Goal: Find specific page/section: Find specific page/section

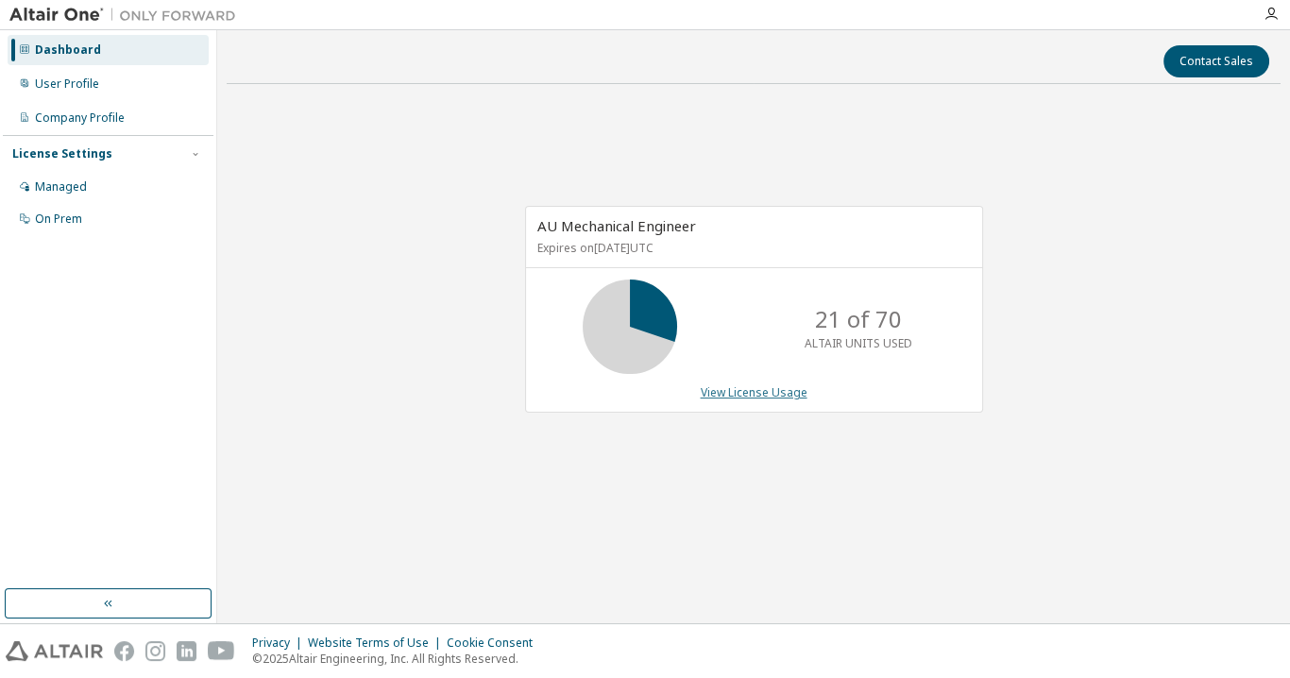
click at [742, 389] on link "View License Usage" at bounding box center [754, 392] width 107 height 16
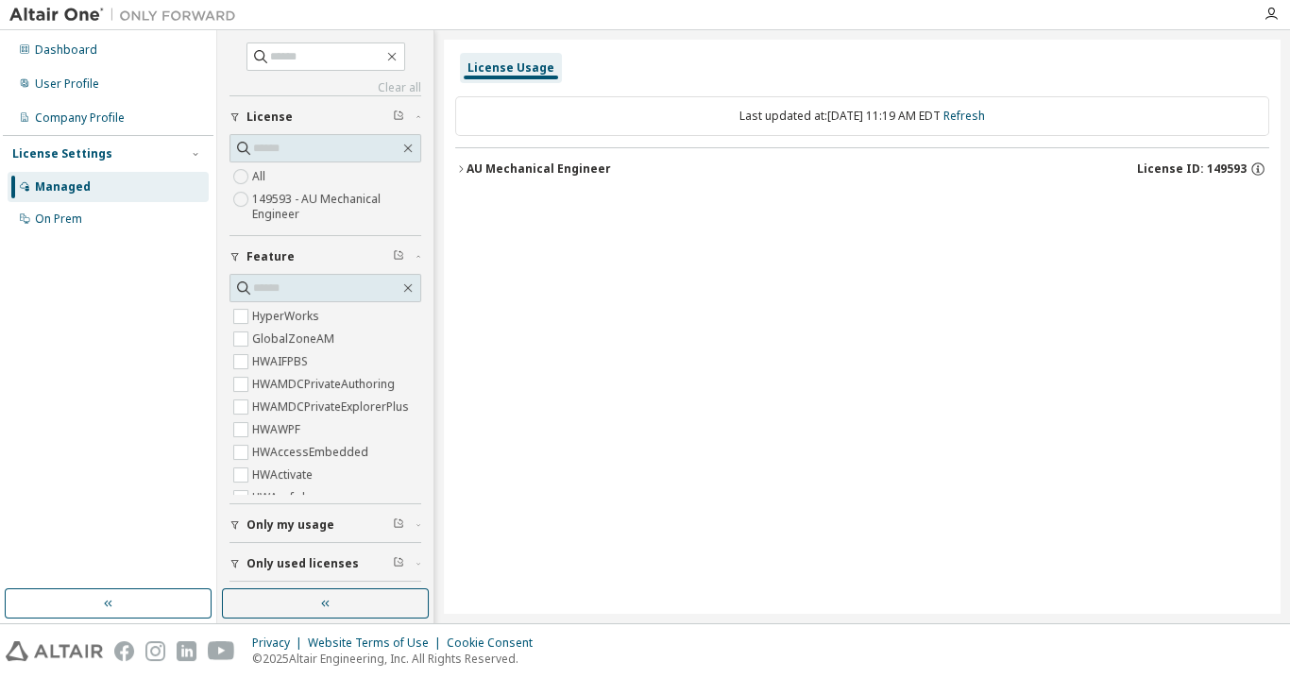
click at [462, 170] on icon "button" at bounding box center [460, 168] width 11 height 11
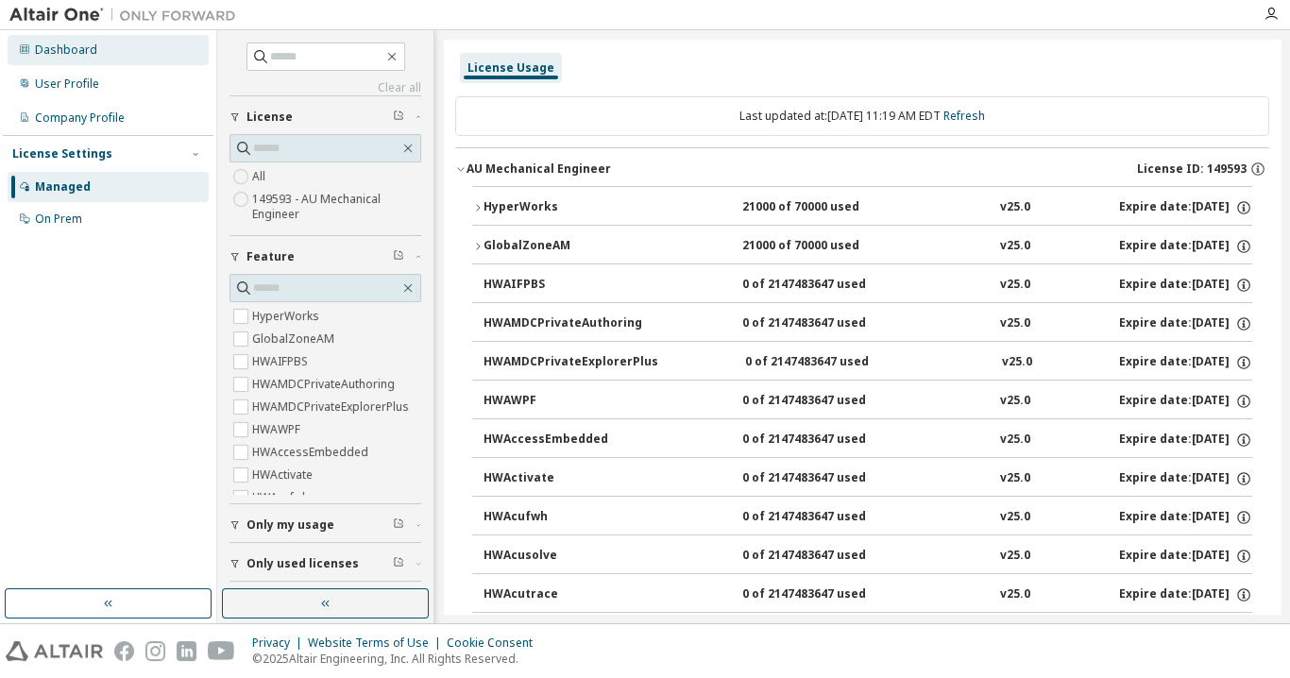
click at [87, 55] on div "Dashboard" at bounding box center [66, 50] width 62 height 15
